Goal: Register for event/course

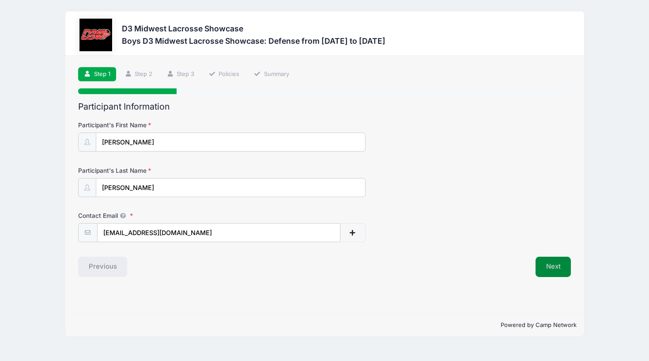
type input "[EMAIL_ADDRESS][DOMAIN_NAME]"
click at [544, 263] on button "Next" at bounding box center [554, 267] width 36 height 20
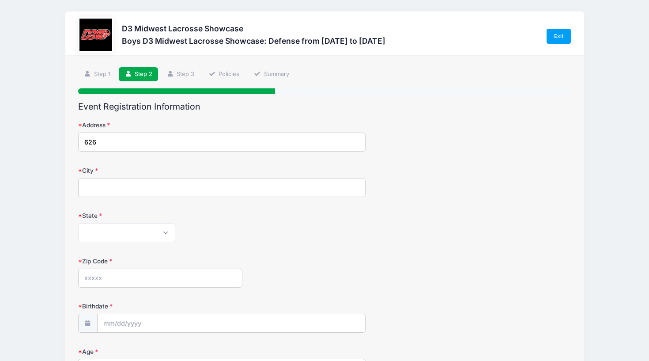
type input "6262"
type input "[STREET_ADDRESS]"
type input "Greenbrier"
select select "TN"
type input "37073"
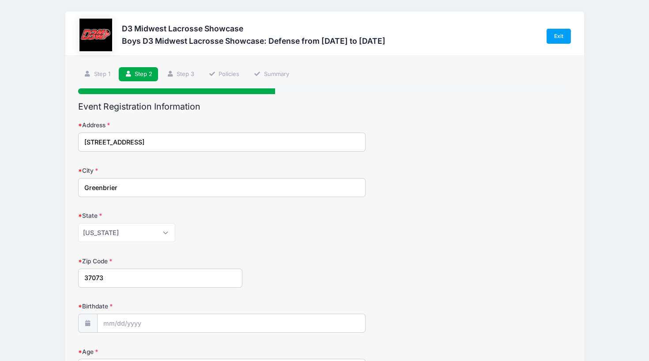
type input "[PERSON_NAME]"
type input "[EMAIL_ADDRESS][DOMAIN_NAME]"
type input "[PERSON_NAME]"
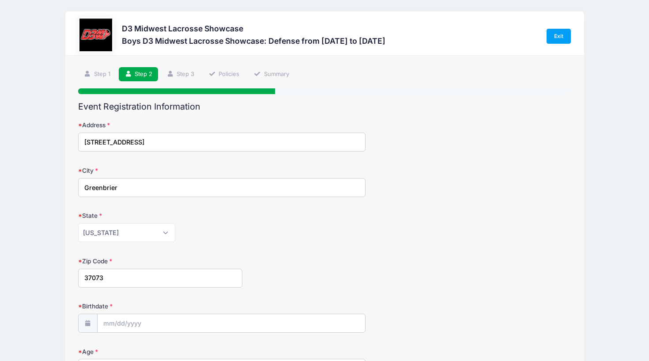
type input "[EMAIL_ADDRESS][DOMAIN_NAME]"
type input "[PERSON_NAME]"
type input "[EMAIL_ADDRESS][DOMAIN_NAME]"
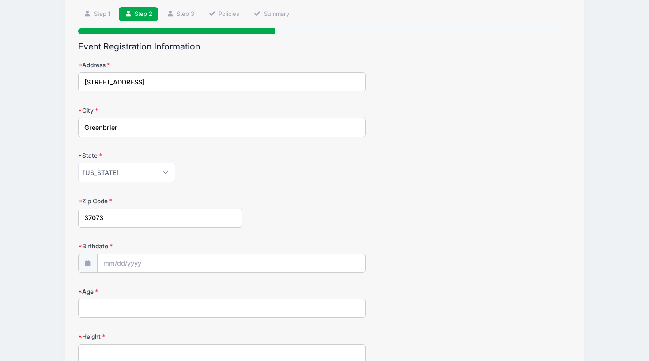
scroll to position [61, 0]
click at [173, 260] on input "Birthdate" at bounding box center [232, 262] width 268 height 19
click at [115, 262] on input "Birthdate" at bounding box center [232, 262] width 268 height 19
click at [109, 107] on icon at bounding box center [111, 109] width 6 height 6
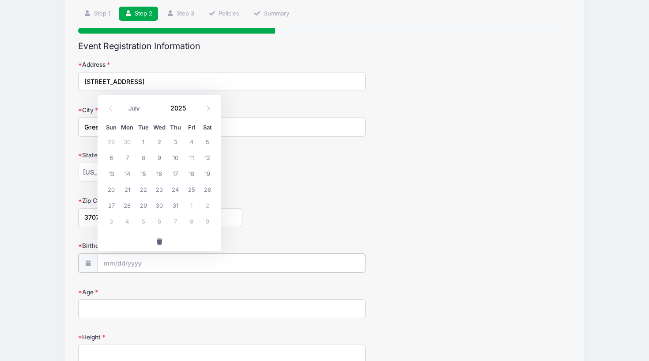
click at [143, 261] on input "Birthdate" at bounding box center [232, 262] width 268 height 19
select select "8"
click at [111, 261] on input "Birthdate" at bounding box center [232, 262] width 268 height 19
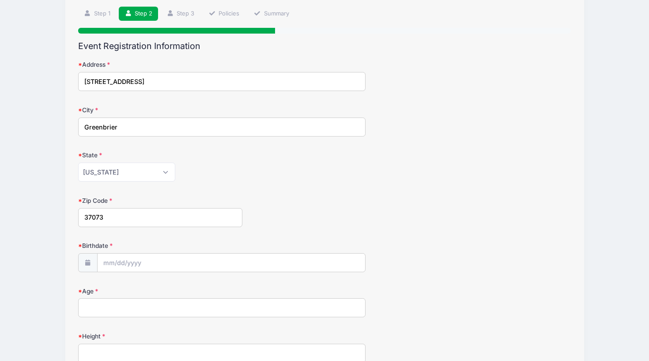
click at [106, 309] on input "Age" at bounding box center [221, 307] width 287 height 19
type input "16"
click at [153, 267] on input "Birthdate" at bounding box center [232, 262] width 268 height 19
click at [110, 261] on input "Birthdate" at bounding box center [232, 262] width 268 height 19
click at [110, 104] on span at bounding box center [110, 108] width 15 height 15
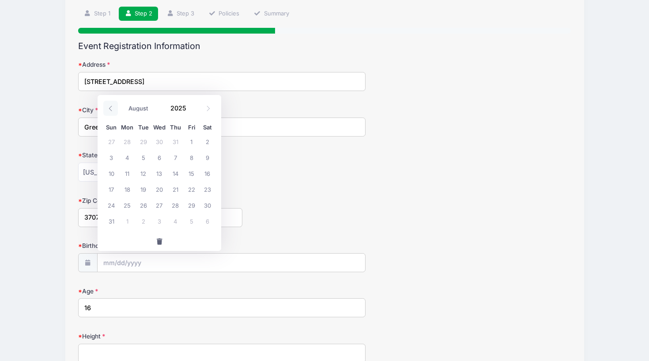
click at [110, 104] on span at bounding box center [110, 108] width 15 height 15
select select "6"
click at [179, 110] on input "2025" at bounding box center [180, 107] width 29 height 13
click at [192, 112] on span at bounding box center [192, 111] width 6 height 7
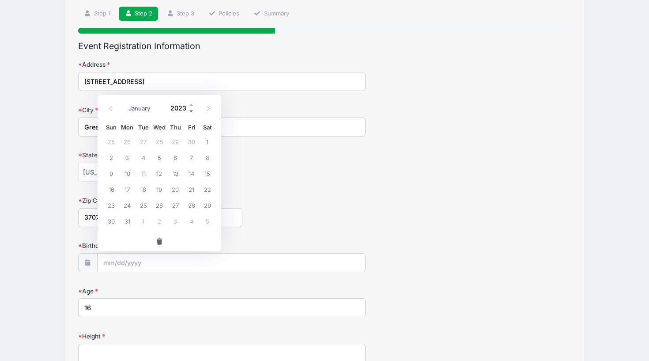
click at [192, 112] on span at bounding box center [192, 111] width 6 height 7
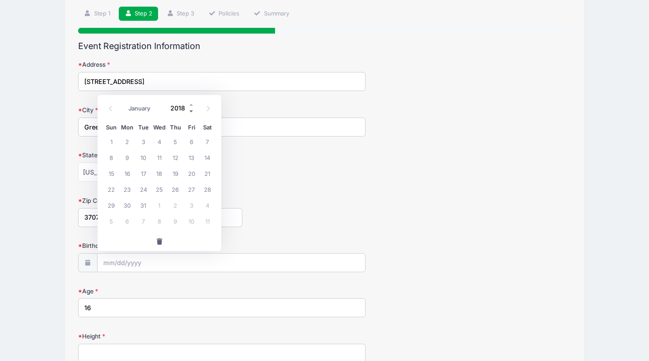
click at [192, 112] on span at bounding box center [192, 111] width 6 height 7
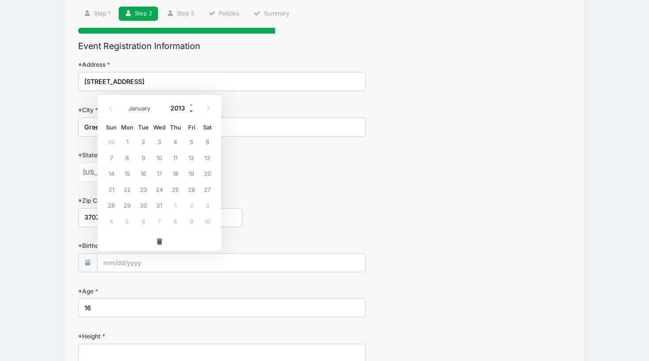
click at [192, 112] on span at bounding box center [192, 111] width 6 height 7
type input "2009"
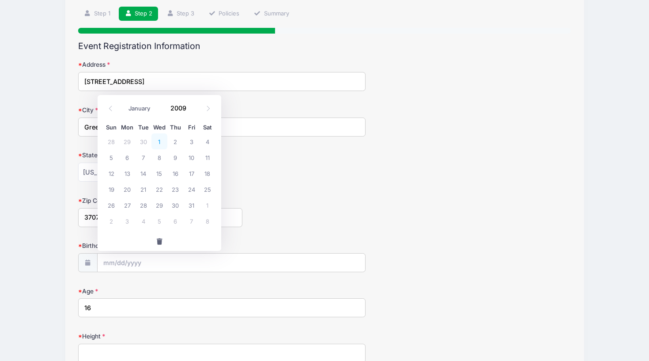
click at [158, 140] on span "1" at bounding box center [159, 141] width 16 height 16
type input "[DATE]"
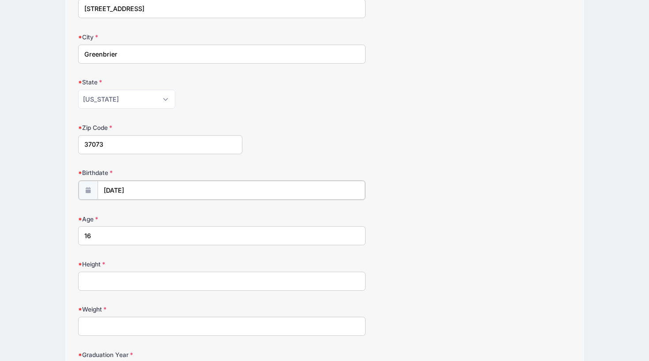
scroll to position [133, 0]
click at [163, 276] on input "Height" at bounding box center [221, 280] width 287 height 19
type input "5' 11"
click at [135, 326] on input "Weight" at bounding box center [221, 325] width 287 height 19
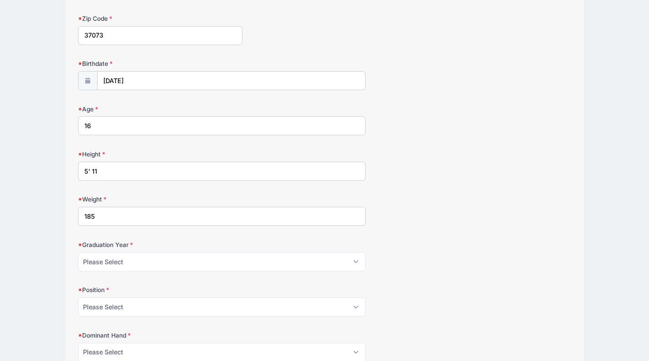
scroll to position [248, 0]
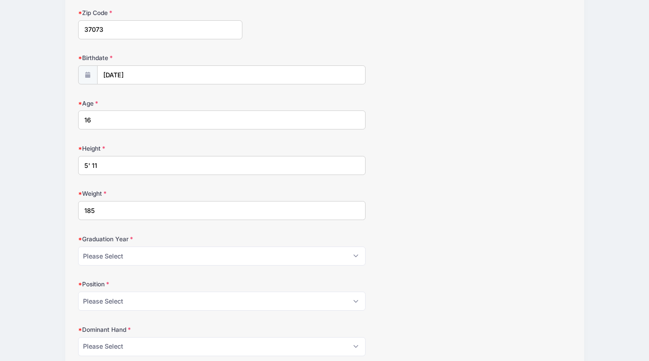
type input "185"
select select "2027"
select select "Defense"
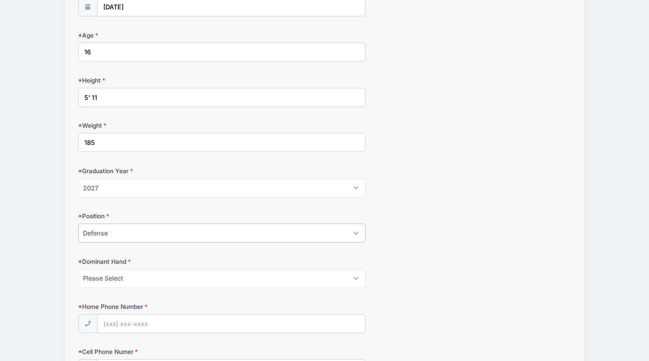
scroll to position [317, 0]
select select "Right"
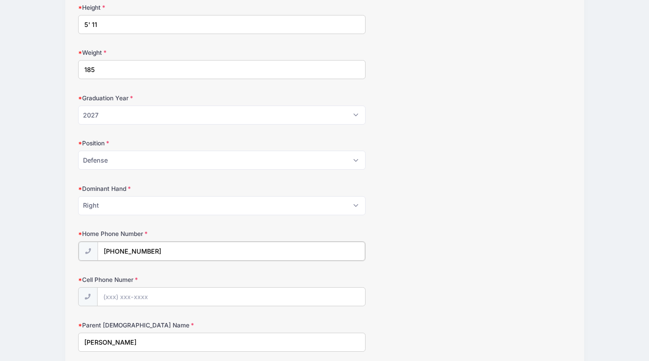
scroll to position [389, 0]
type input "[PHONE_NUMBER]"
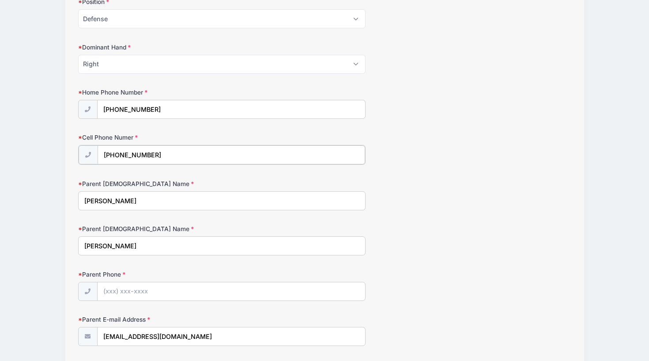
scroll to position [539, 0]
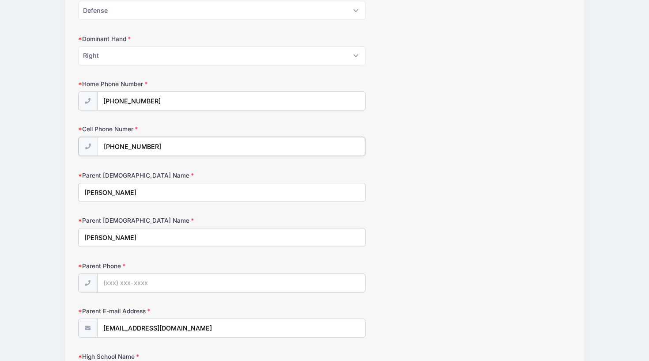
type input "[PHONE_NUMBER]"
type input "H"
type input "[PERSON_NAME]"
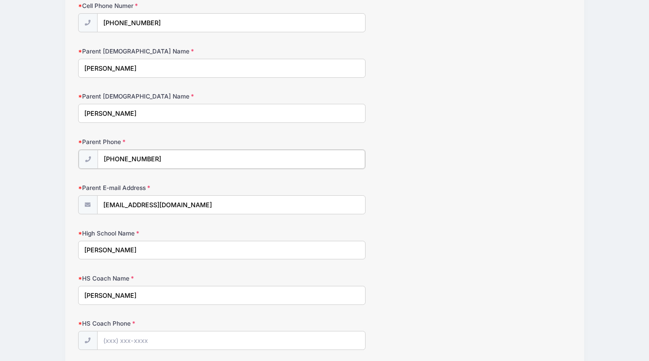
scroll to position [662, 0]
type input "[PHONE_NUMBER]"
type input "g"
type input "[EMAIL_ADDRESS][DOMAIN_NAME]"
type input "H"
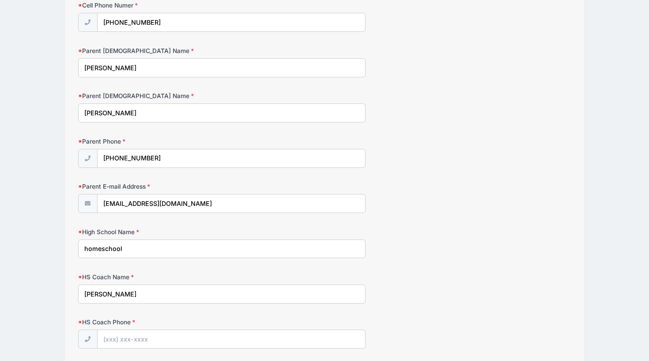
type input "homeschool"
type input "H"
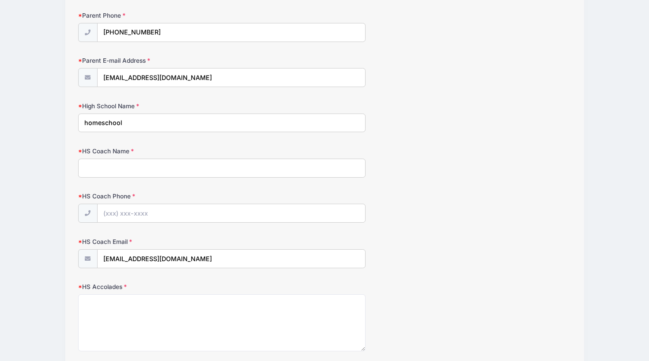
scroll to position [790, 0]
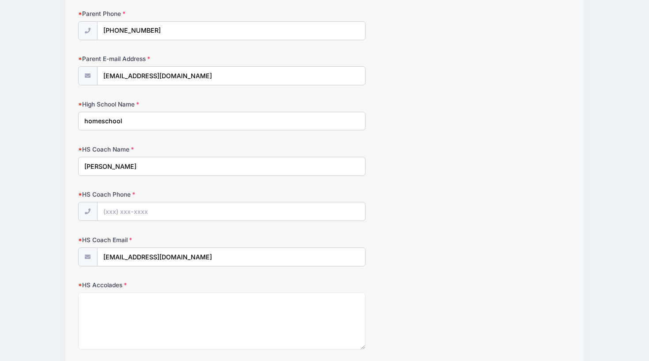
type input "[PERSON_NAME]"
type input "g"
type input "[EMAIL_ADDRESS][DOMAIN_NAME]"
click at [163, 208] on input "HS Coach Phone" at bounding box center [232, 211] width 268 height 19
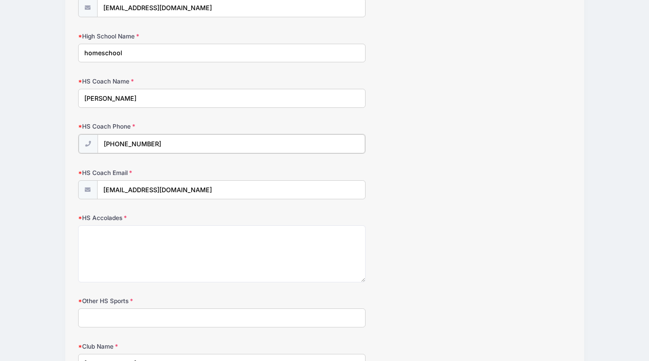
scroll to position [860, 0]
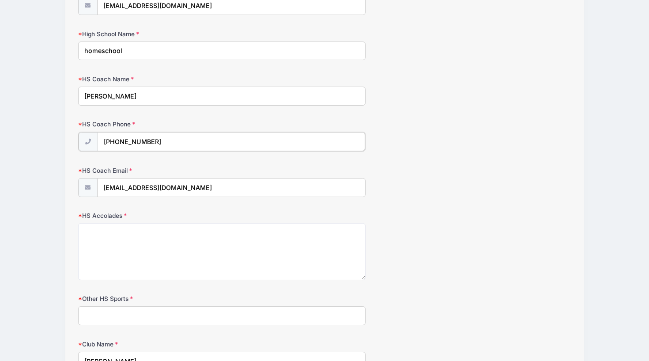
type input "[PHONE_NUMBER]"
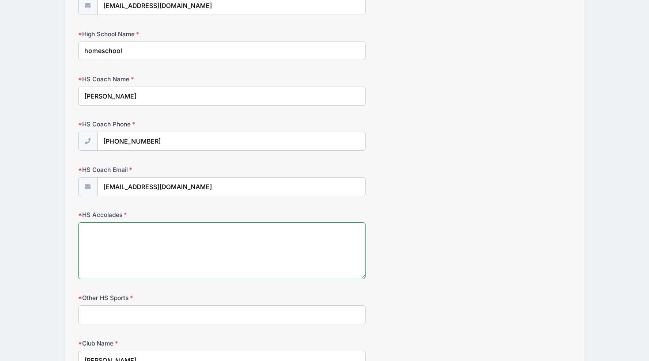
click at [148, 227] on textarea "HS Accolades" at bounding box center [221, 250] width 287 height 57
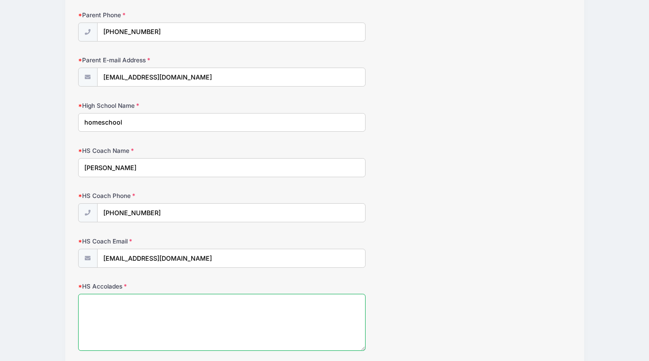
scroll to position [789, 0]
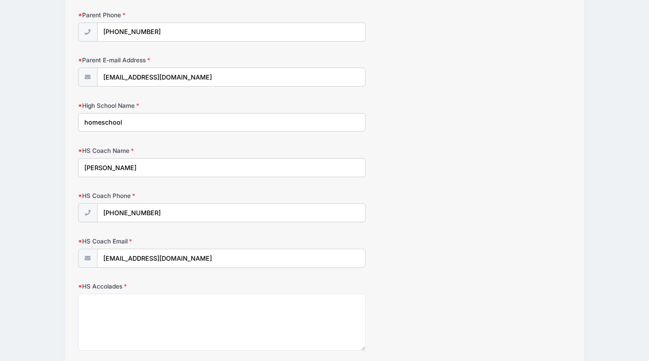
click at [160, 121] on input "homeschool" at bounding box center [221, 122] width 287 height 19
type input "homeschool but plays with Hendersonville Spartans"
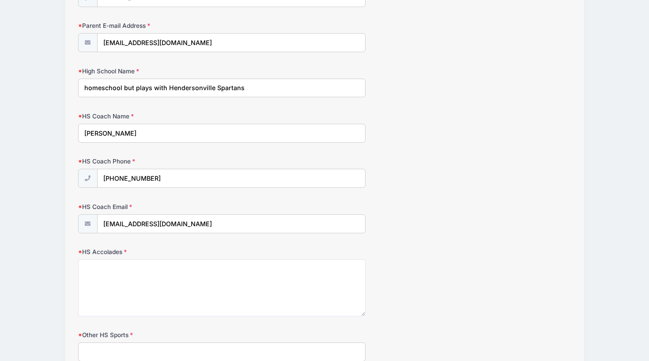
scroll to position [855, 0]
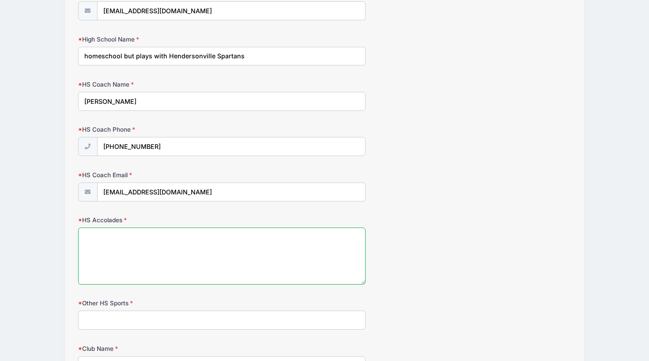
click at [162, 227] on textarea "HS Accolades" at bounding box center [221, 255] width 287 height 57
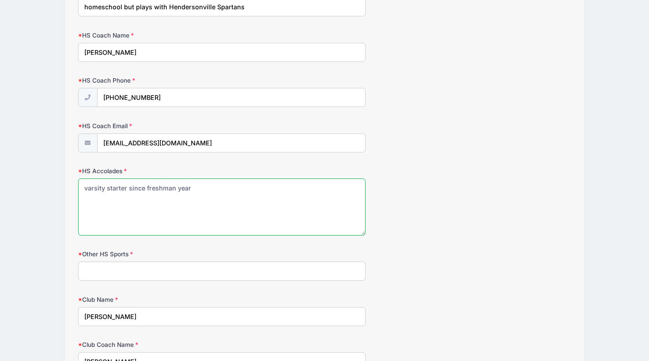
scroll to position [904, 0]
type textarea "varsity starter since freshman year"
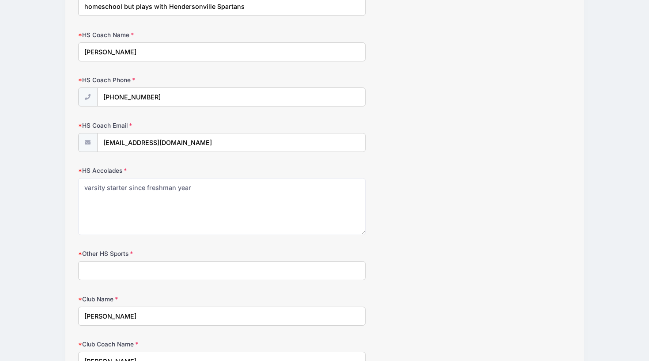
click at [138, 269] on input "Other HS Sports" at bounding box center [221, 270] width 287 height 19
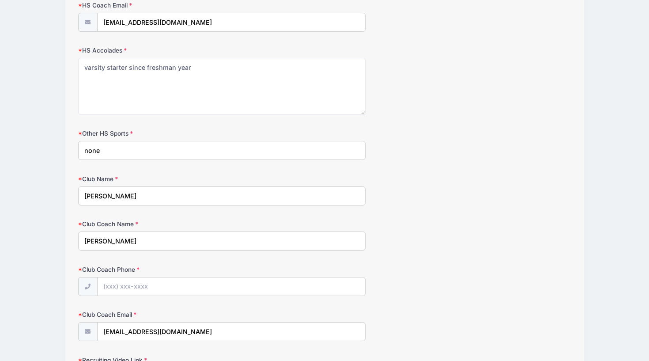
scroll to position [1025, 0]
type input "n"
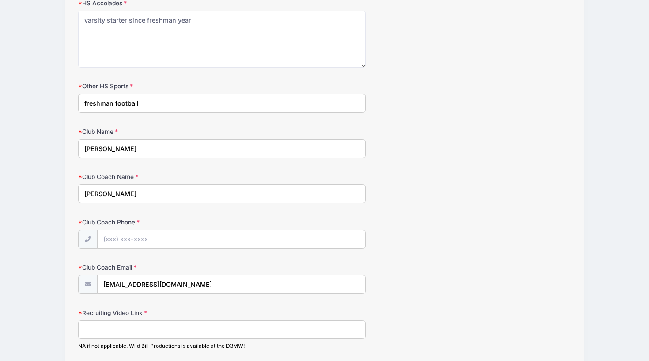
scroll to position [1073, 0]
type input "freshman football"
type input "H"
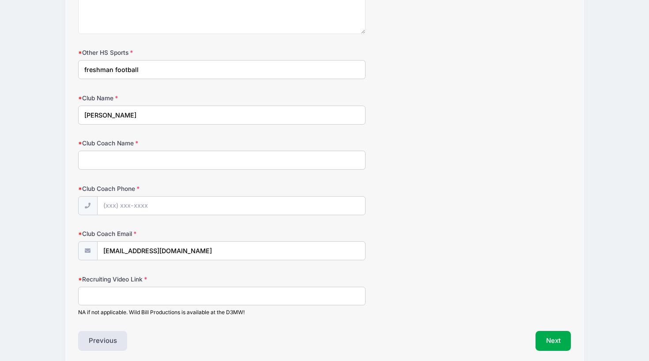
scroll to position [1116, 0]
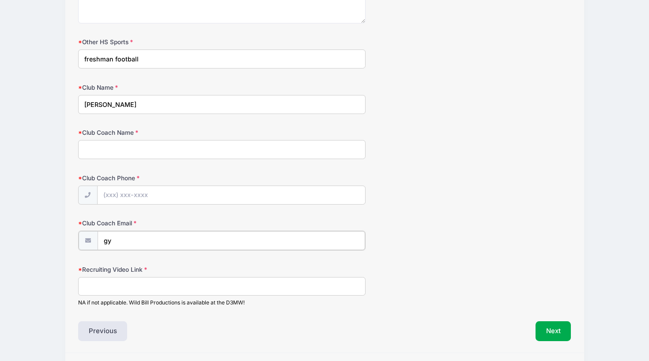
type input "g"
click at [113, 281] on input "Recruiting Video Link" at bounding box center [221, 285] width 287 height 19
type input "n"
type input "NCSA college recruiting website"
click at [557, 329] on button "Next" at bounding box center [554, 330] width 36 height 20
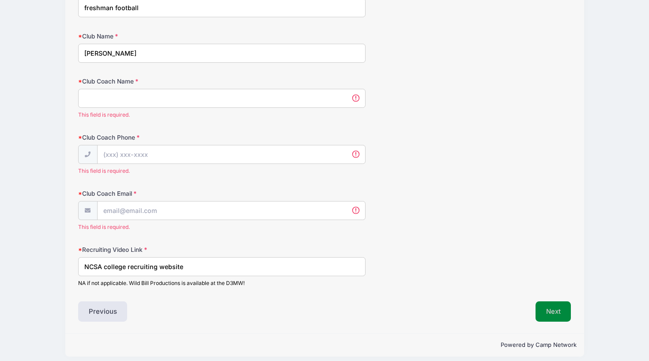
scroll to position [0, 0]
click at [170, 92] on input "Club Coach Name" at bounding box center [221, 98] width 287 height 19
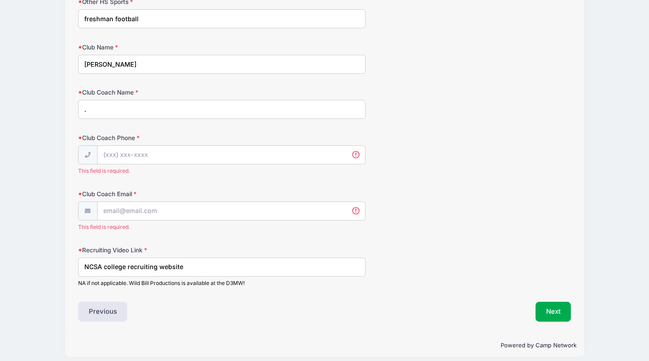
type input "."
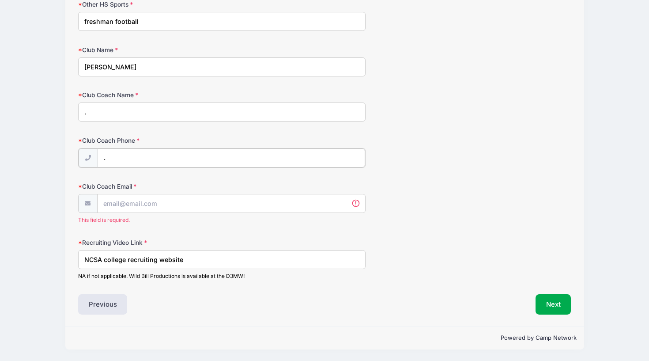
scroll to position [1146, 0]
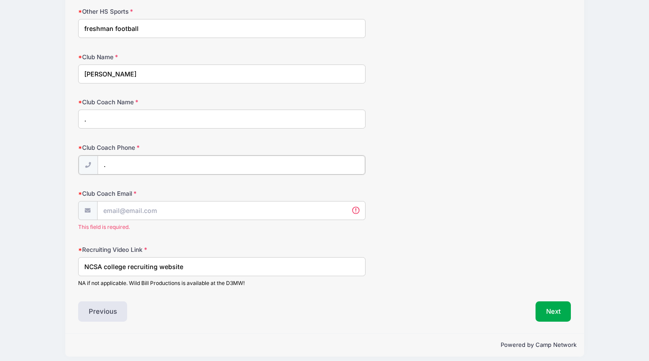
type input "."
click at [151, 207] on input "Club Coach Email" at bounding box center [232, 209] width 268 height 19
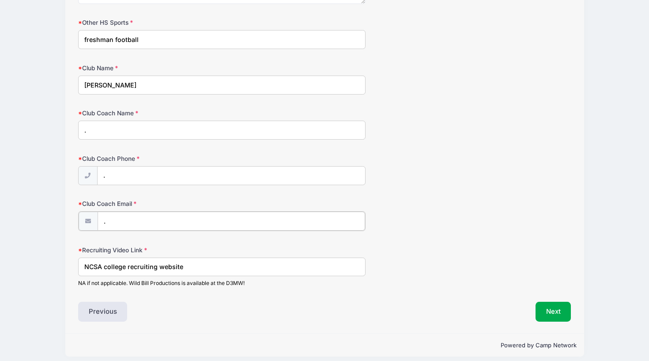
type input "."
click at [549, 303] on button "Next" at bounding box center [554, 312] width 36 height 20
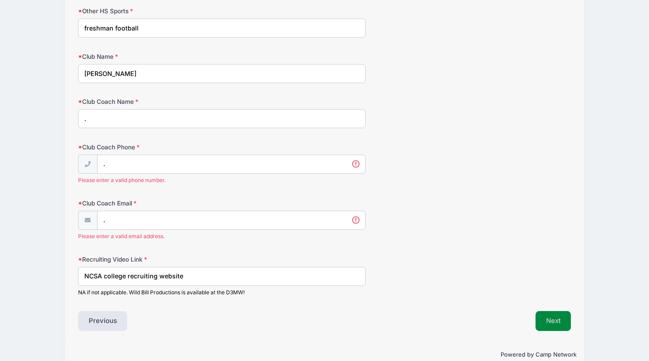
scroll to position [0, 0]
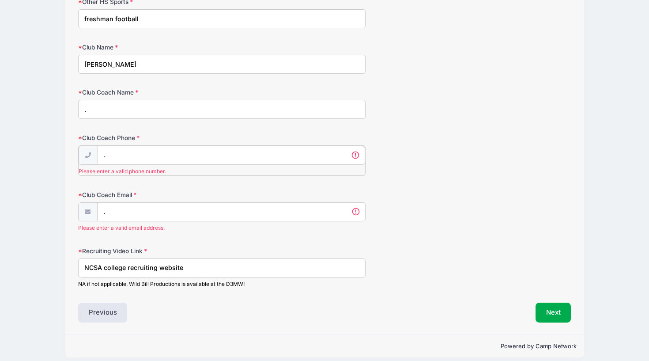
click at [105, 150] on input "." at bounding box center [232, 155] width 268 height 19
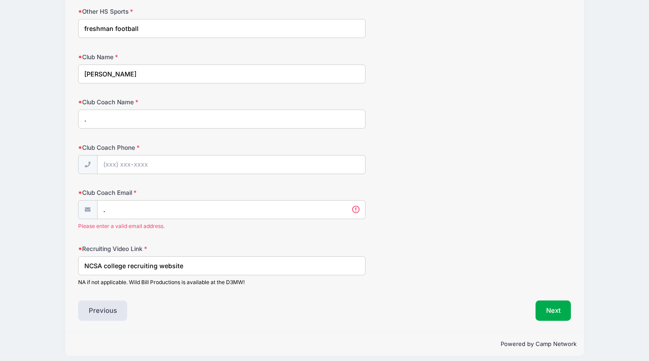
scroll to position [1146, 0]
click at [110, 113] on input "." at bounding box center [221, 119] width 287 height 19
click at [114, 201] on input "." at bounding box center [232, 210] width 268 height 19
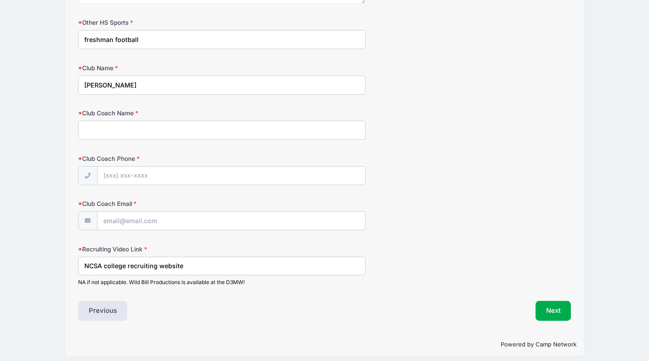
scroll to position [1135, 0]
click at [90, 123] on input "Club Coach Name" at bounding box center [221, 130] width 287 height 19
type input "[PERSON_NAME]"
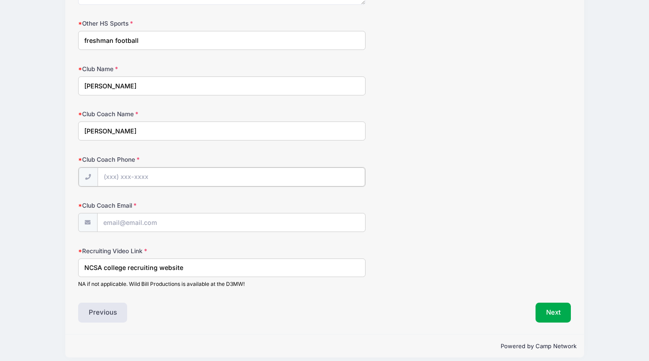
click at [166, 170] on input "Club Coach Phone" at bounding box center [232, 176] width 268 height 19
click at [166, 216] on input "Club Coach Email" at bounding box center [232, 221] width 268 height 19
type input "[PERSON_NAME][EMAIL_ADDRESS][DOMAIN_NAME]"
click at [163, 174] on input "Club Coach Phone" at bounding box center [232, 176] width 268 height 19
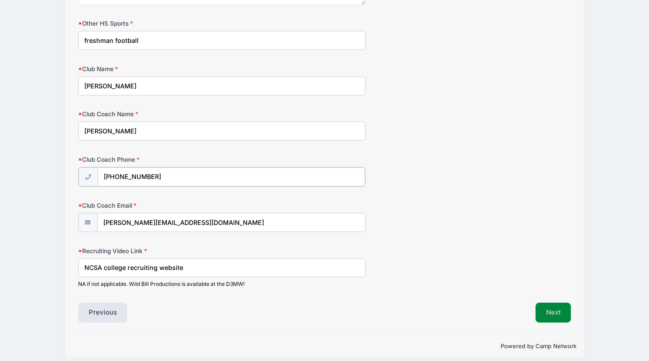
type input "[PHONE_NUMBER]"
click at [548, 302] on button "Next" at bounding box center [554, 312] width 36 height 20
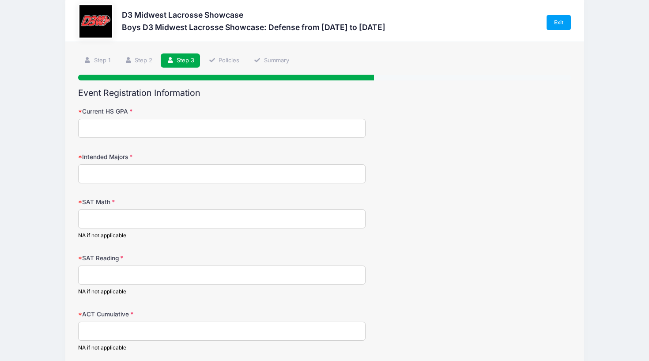
scroll to position [0, 0]
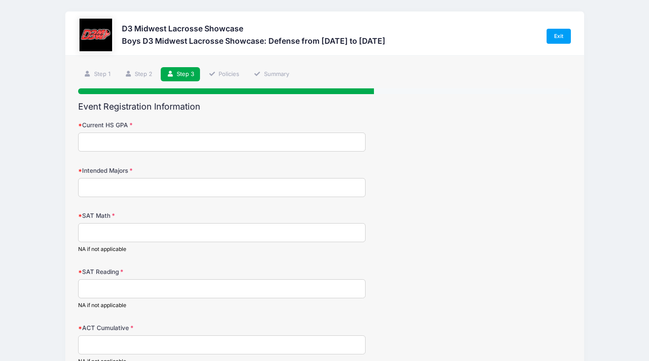
click at [184, 145] on input "Current HS GPA" at bounding box center [221, 141] width 287 height 19
type input "3.3"
click at [186, 191] on input "Intended Majors" at bounding box center [221, 187] width 287 height 19
type input "Business"
click at [174, 227] on input "SAT Math" at bounding box center [221, 232] width 287 height 19
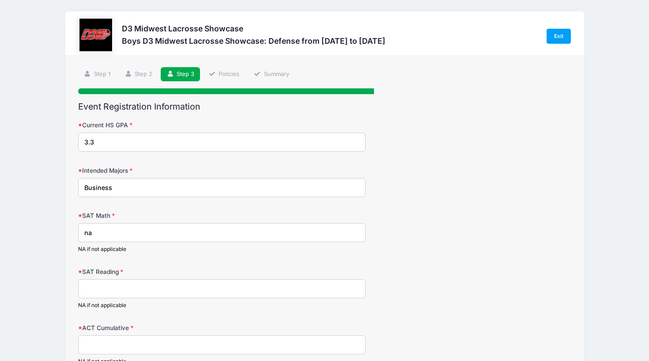
type input "na"
click at [142, 284] on input "SAT Reading" at bounding box center [221, 288] width 287 height 19
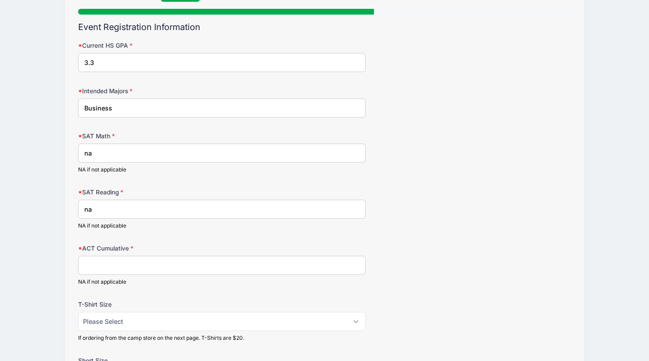
scroll to position [112, 0]
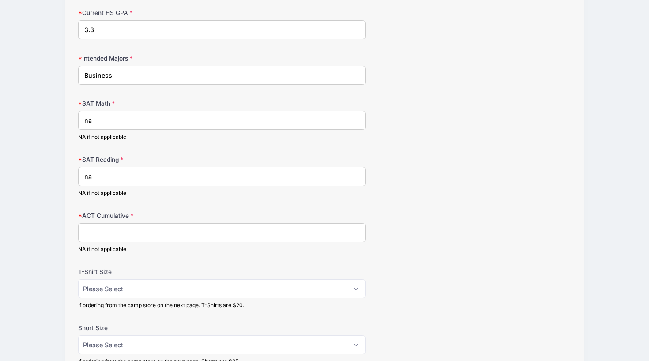
type input "na"
click at [100, 230] on input "ACT Cumulative" at bounding box center [221, 232] width 287 height 19
type input "na"
select select "Adult Large"
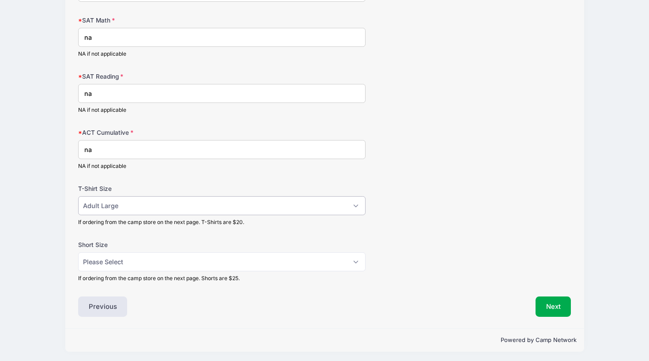
scroll to position [195, 0]
select select "Adult Large"
click at [553, 306] on button "Next" at bounding box center [554, 307] width 36 height 20
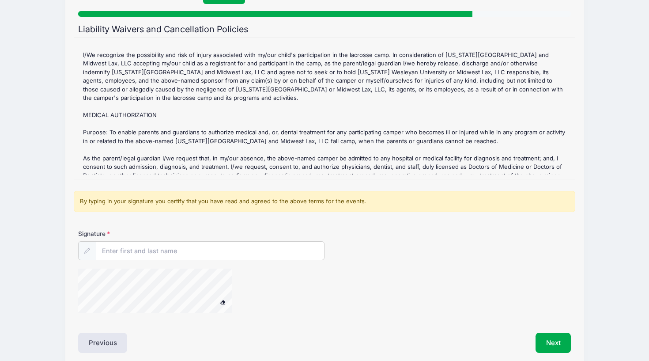
scroll to position [86, 0]
click at [105, 249] on input "Signature" at bounding box center [210, 251] width 228 height 19
type input "[PERSON_NAME]"
click at [308, 284] on div at bounding box center [242, 292] width 329 height 47
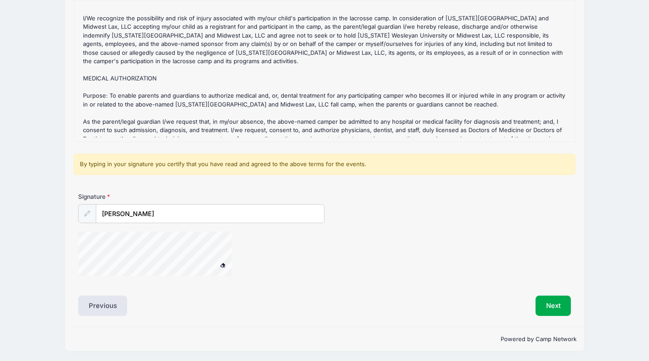
scroll to position [114, 0]
click at [558, 307] on button "Next" at bounding box center [554, 306] width 36 height 20
click at [478, 280] on div "Signature [PERSON_NAME]" at bounding box center [325, 239] width 502 height 92
click at [550, 305] on button "Next" at bounding box center [554, 306] width 36 height 20
click at [217, 261] on div at bounding box center [166, 255] width 177 height 47
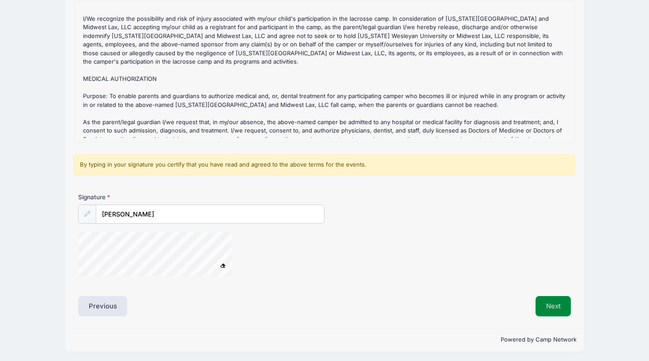
click at [549, 302] on button "Next" at bounding box center [554, 306] width 36 height 20
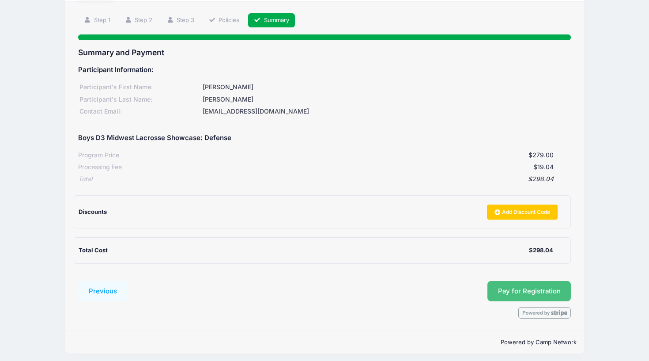
scroll to position [53, 0]
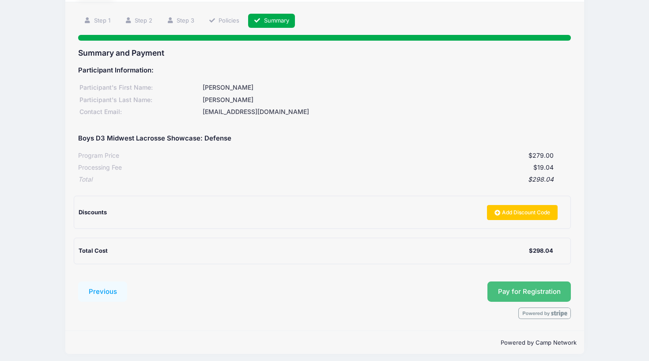
click at [530, 286] on button "Pay for Registration" at bounding box center [530, 291] width 84 height 20
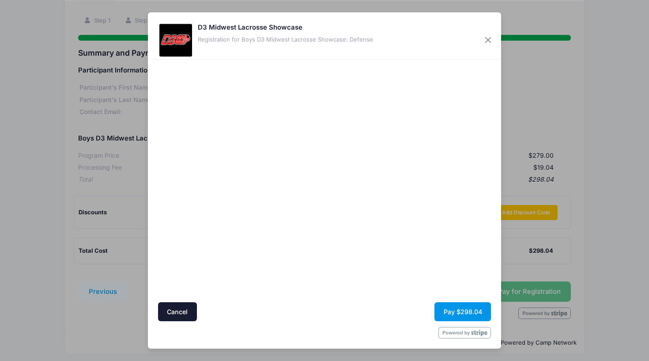
click at [452, 309] on button "Pay $298.04" at bounding box center [463, 311] width 57 height 19
